Goal: Transaction & Acquisition: Purchase product/service

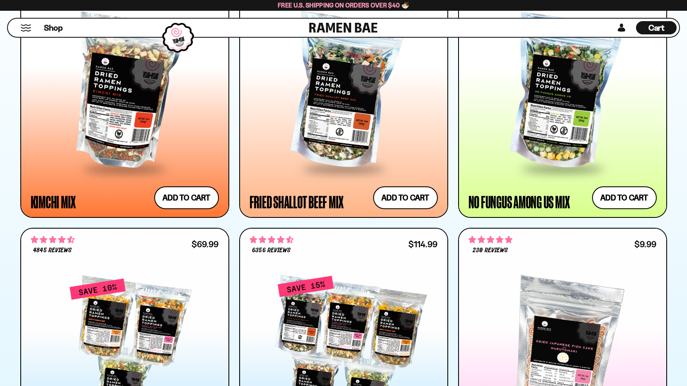
scroll to position [788, 0]
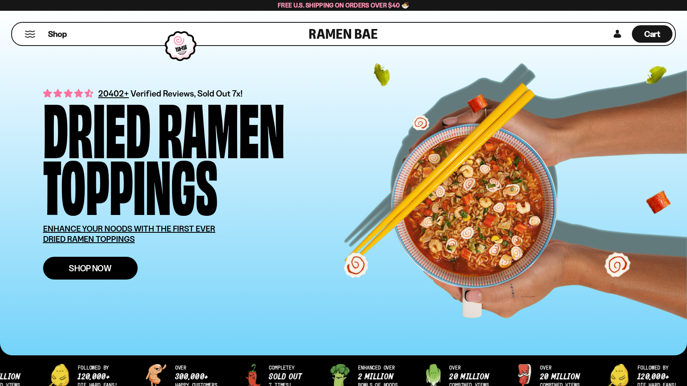
click at [94, 269] on span "Shop Now" at bounding box center [90, 268] width 43 height 9
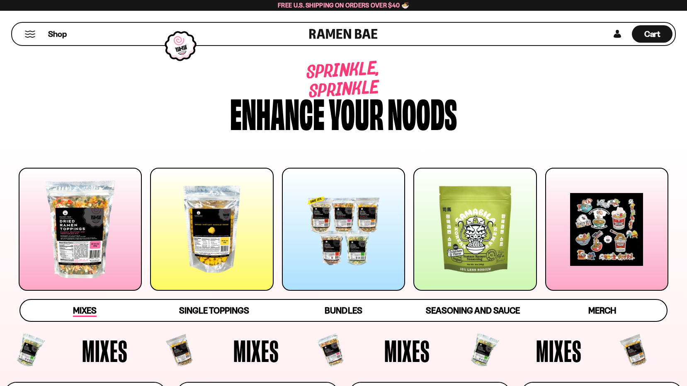
click at [92, 312] on span "Mixes" at bounding box center [85, 312] width 24 height 12
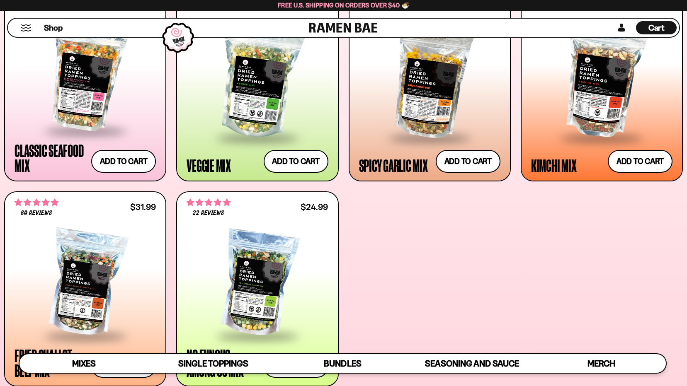
scroll to position [457, 0]
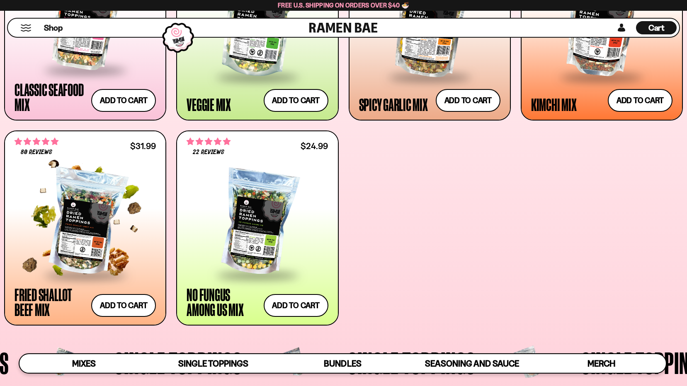
click at [90, 237] on div at bounding box center [85, 223] width 141 height 104
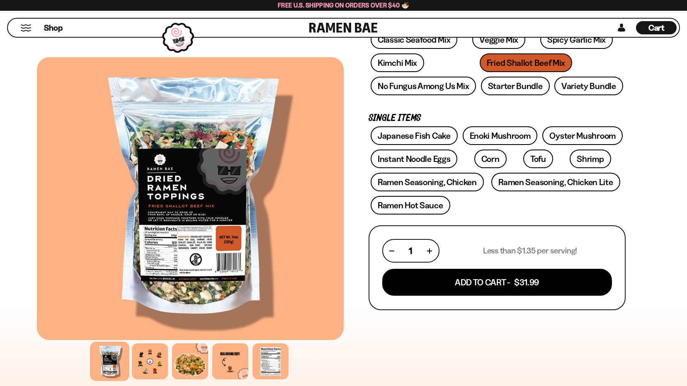
scroll to position [166, 0]
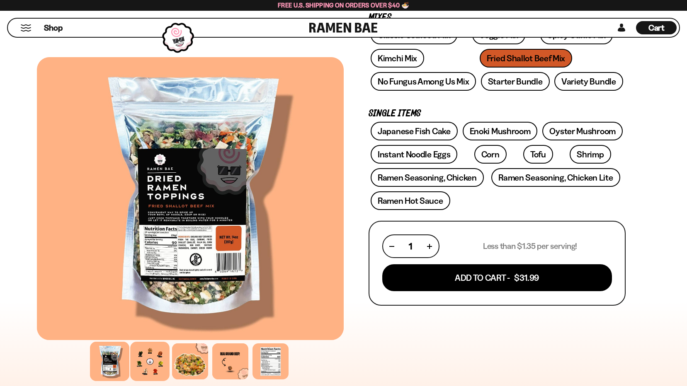
click at [157, 361] on div at bounding box center [149, 361] width 39 height 39
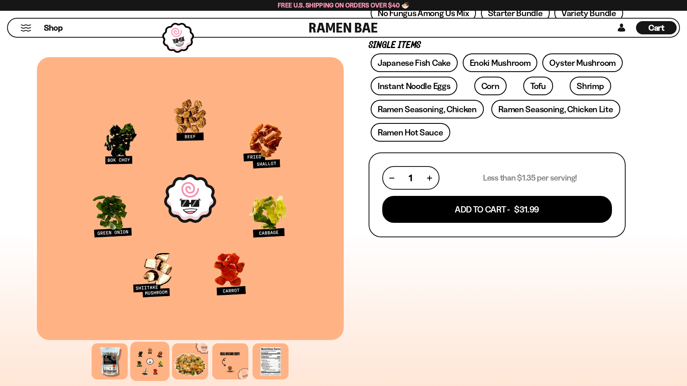
scroll to position [249, 0]
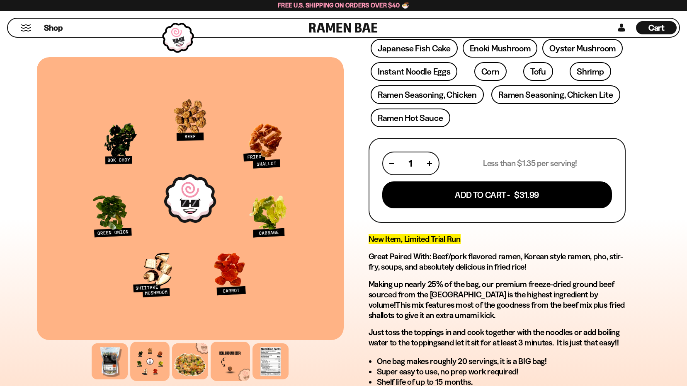
click at [231, 358] on div at bounding box center [230, 361] width 39 height 39
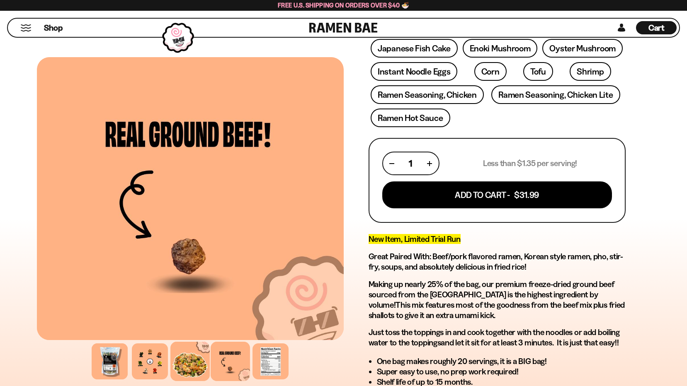
click at [175, 361] on div at bounding box center [189, 361] width 39 height 39
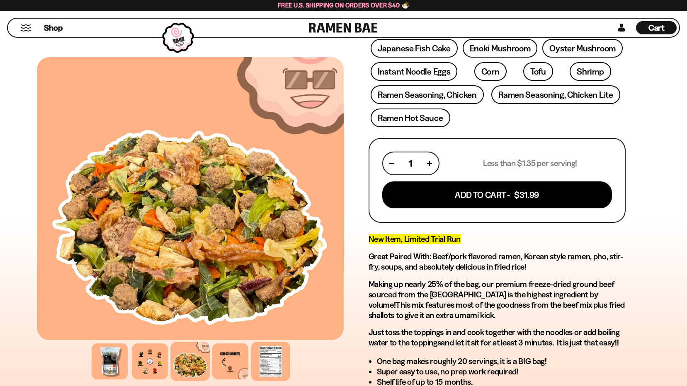
click at [268, 362] on div at bounding box center [270, 361] width 39 height 39
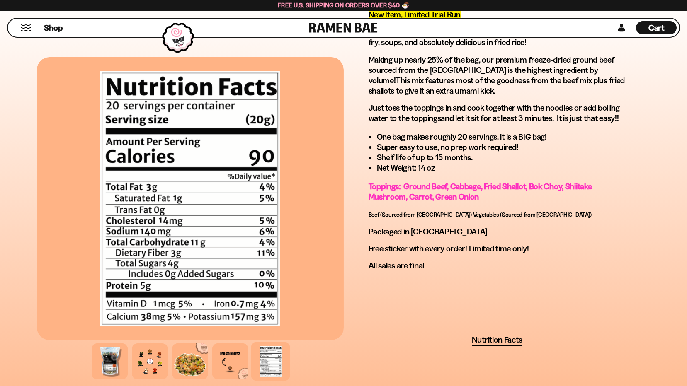
scroll to position [498, 0]
